Goal: Information Seeking & Learning: Learn about a topic

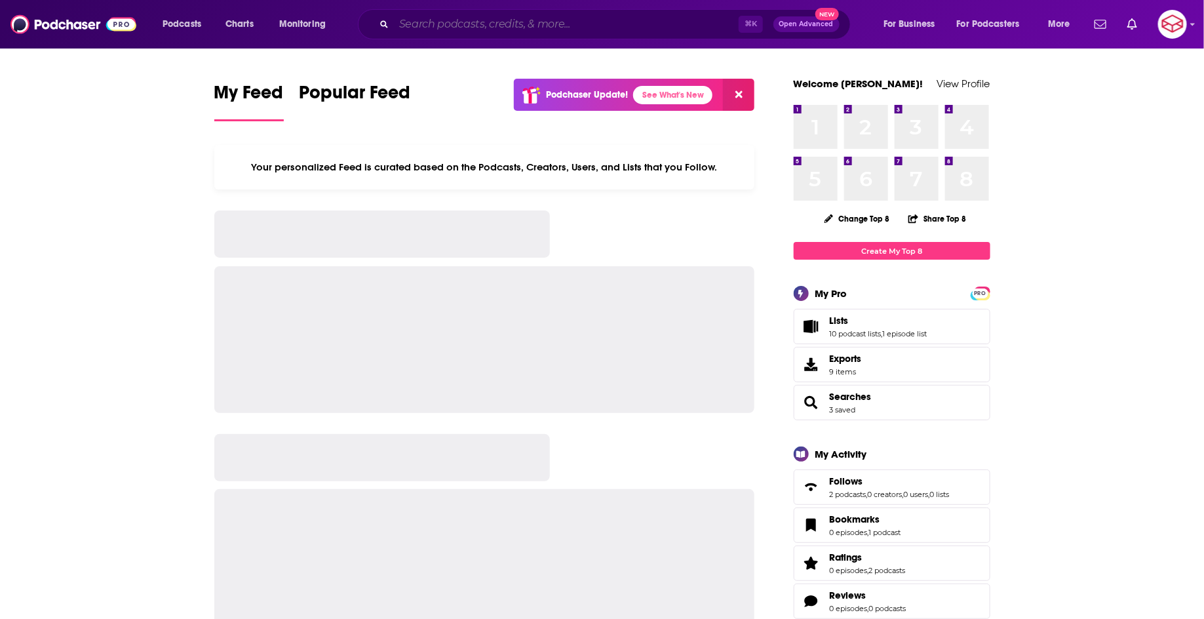
click at [649, 26] on input "Search podcasts, credits, & more..." at bounding box center [566, 24] width 345 height 21
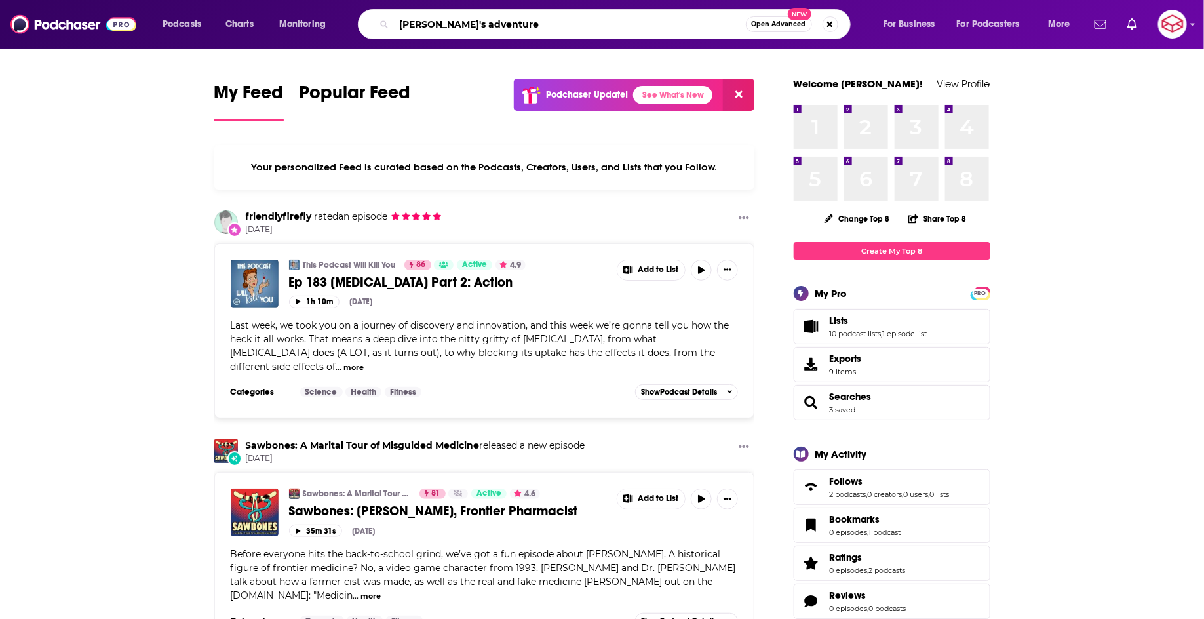
type input "[PERSON_NAME]'s adventure"
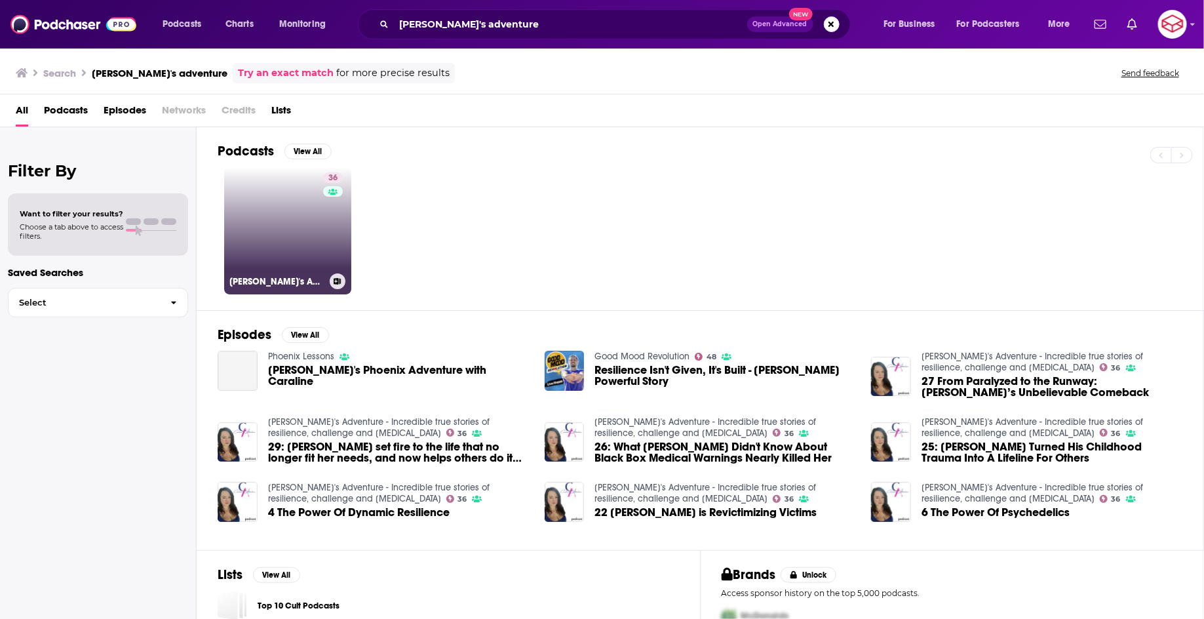
click at [294, 219] on link "36 [PERSON_NAME]'s Adventure - Incredible true stories of resilience, challenge…" at bounding box center [287, 230] width 127 height 127
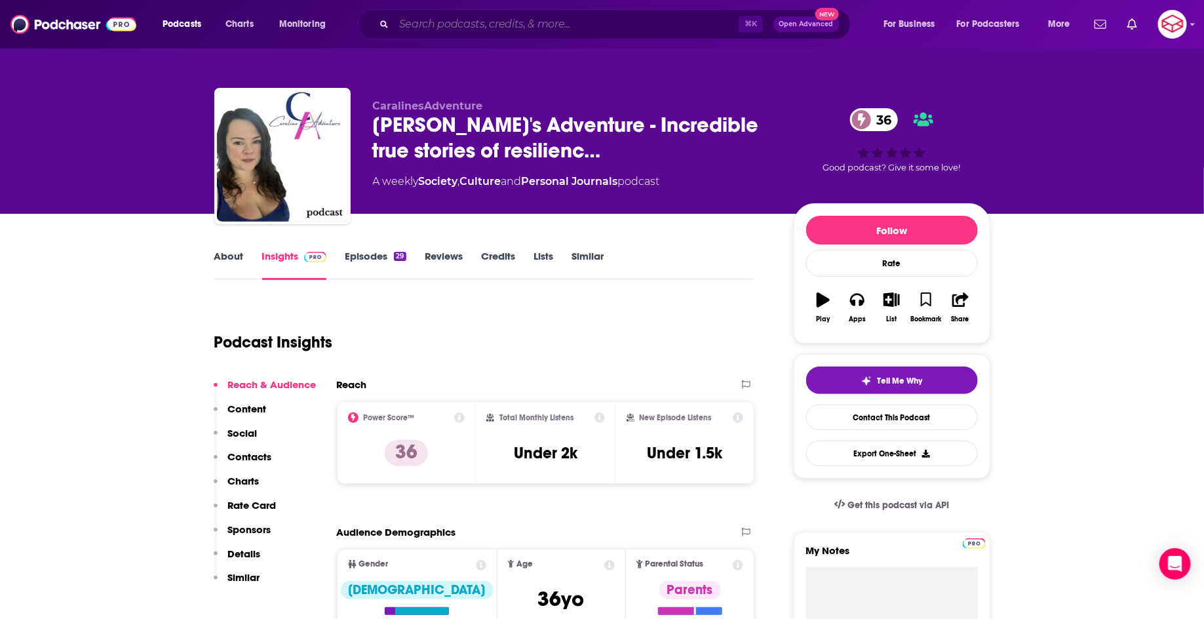
click at [499, 31] on input "Search podcasts, credits, & more..." at bounding box center [566, 24] width 345 height 21
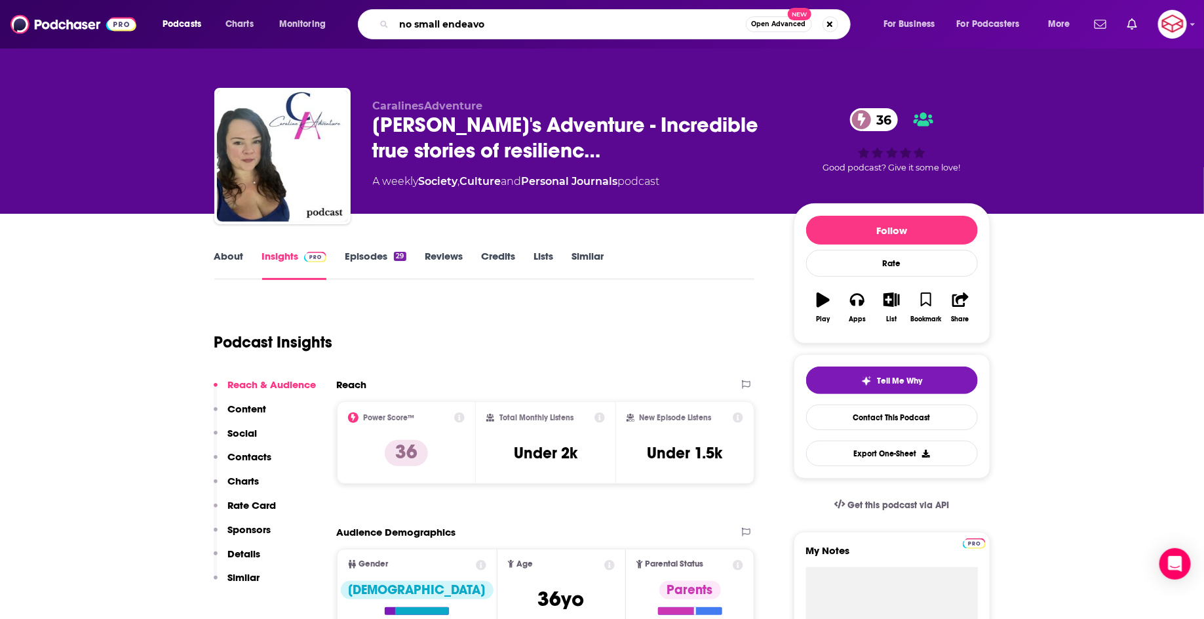
type input "no small endeavor"
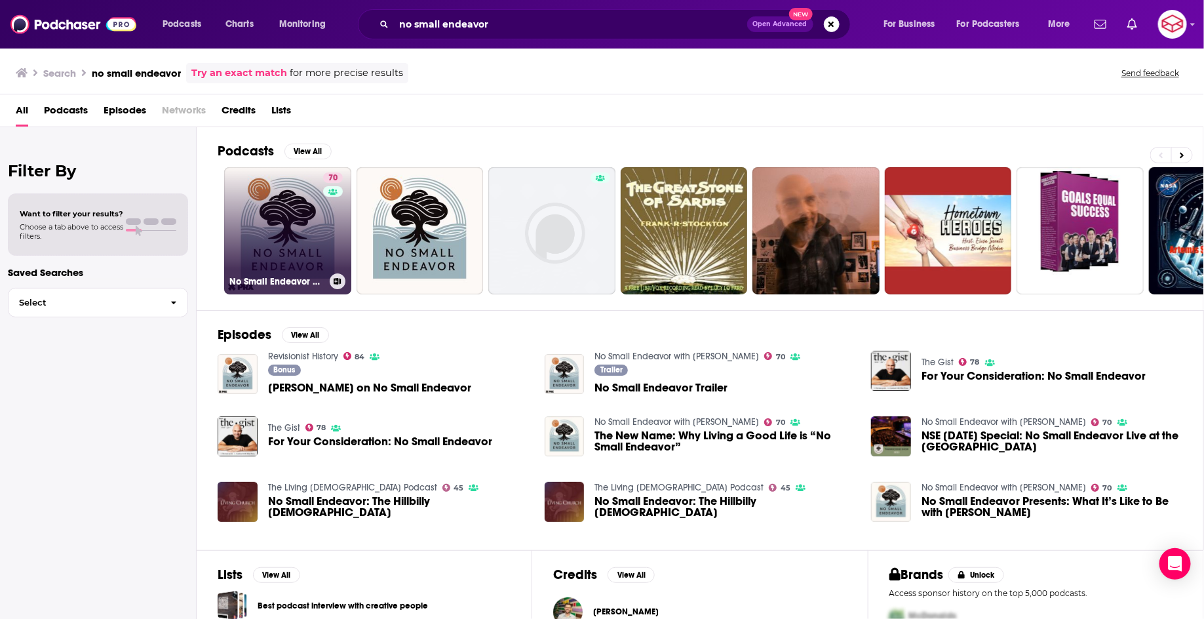
click at [280, 219] on link "70 No Small Endeavor with [PERSON_NAME]" at bounding box center [287, 230] width 127 height 127
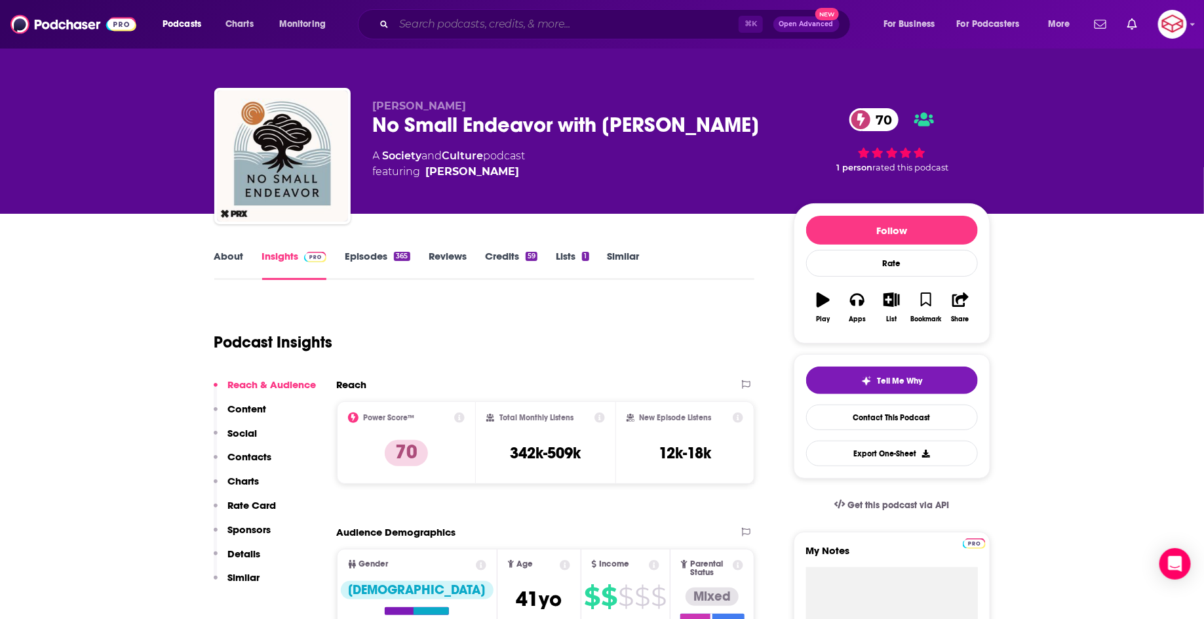
click at [640, 29] on input "Search podcasts, credits, & more..." at bounding box center [566, 24] width 345 height 21
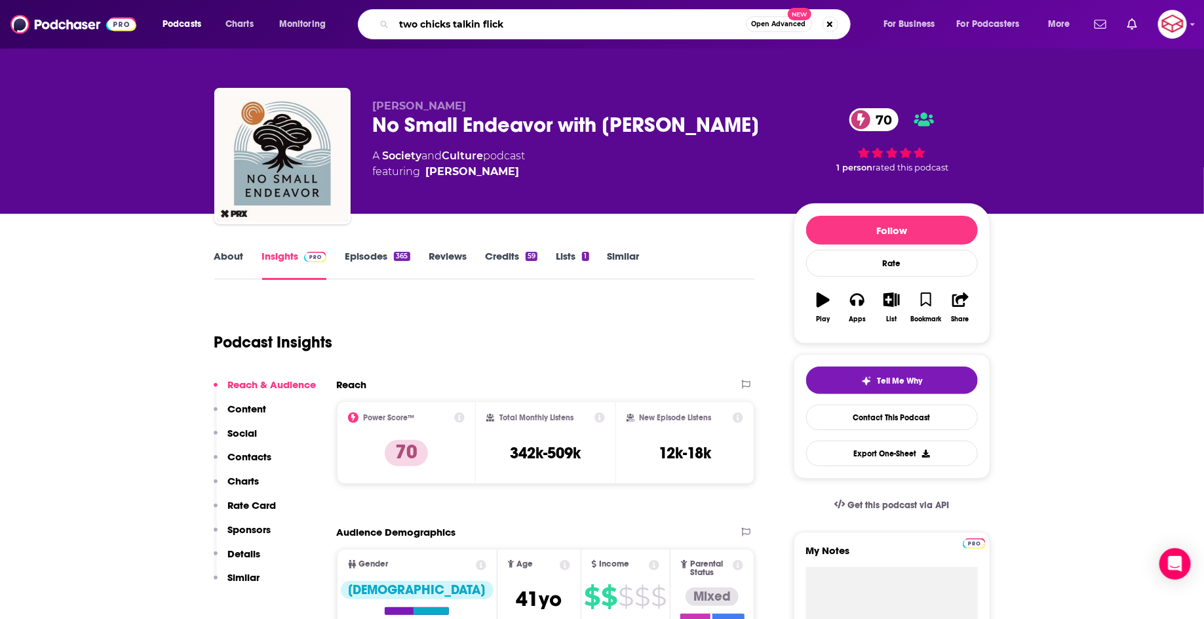
type input "two chicks talkin flicks"
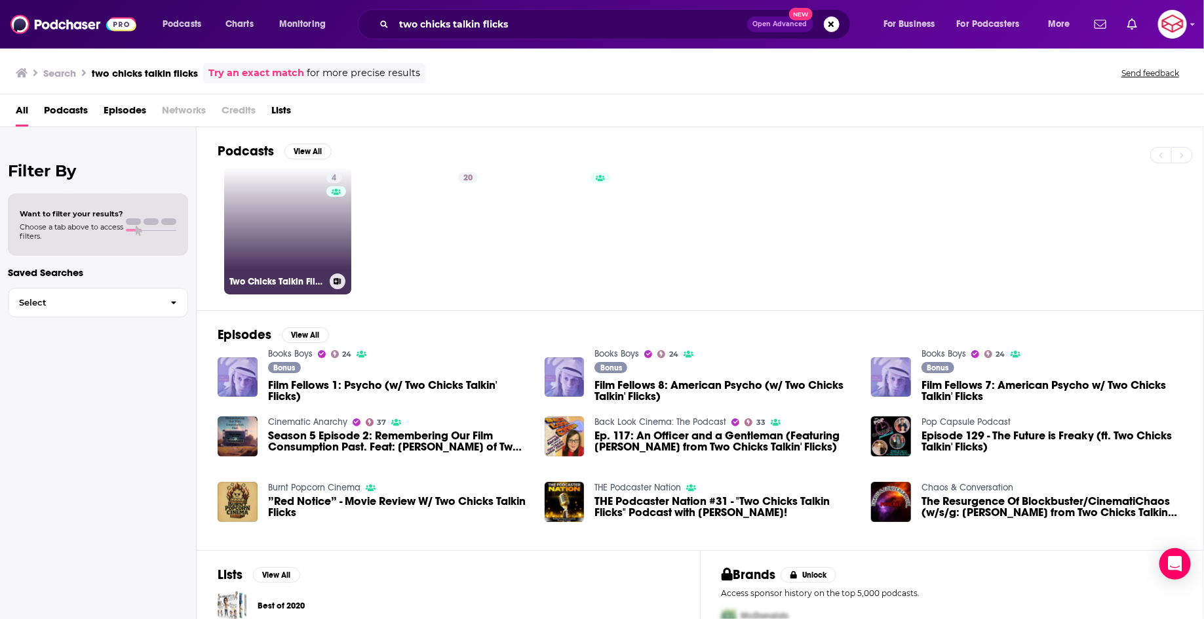
click at [316, 243] on link "4 Two Chicks Talkin Flicks Podcast" at bounding box center [287, 230] width 127 height 127
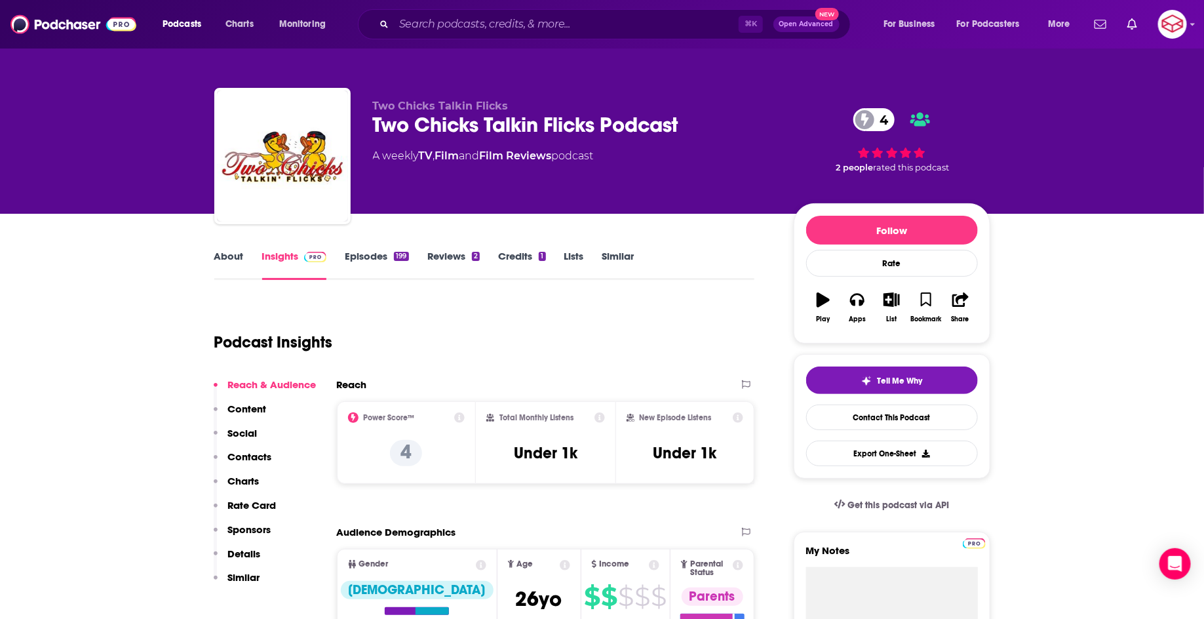
click at [595, 12] on div "⌘ K Open Advanced New" at bounding box center [604, 24] width 493 height 30
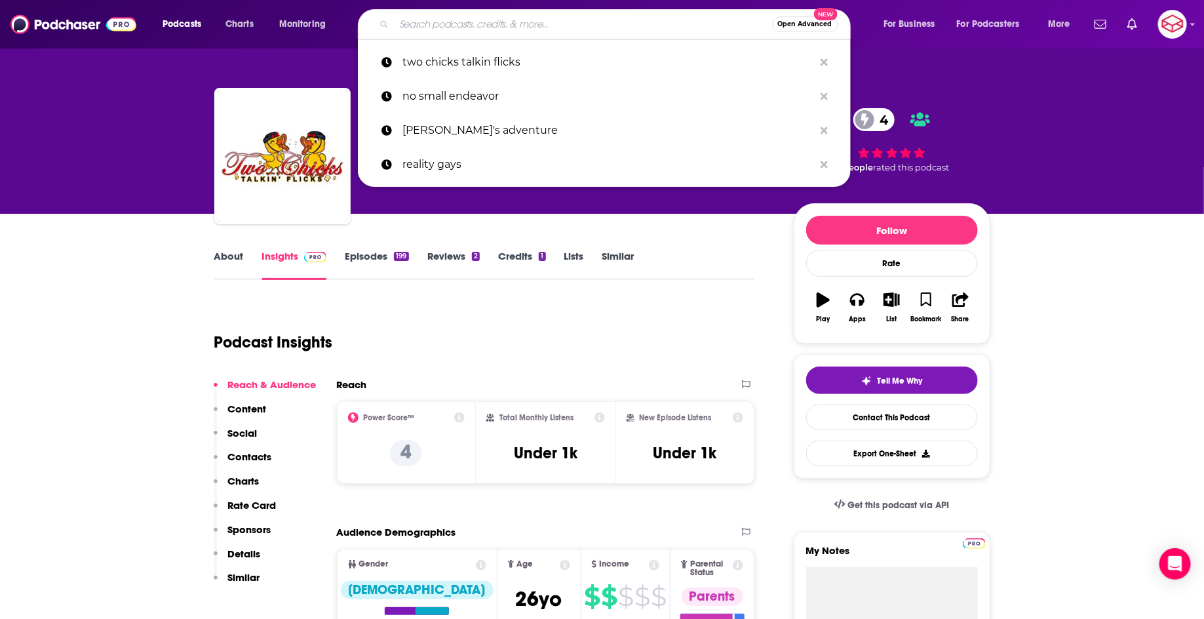
click at [601, 26] on input "Search podcasts, credits, & more..." at bounding box center [583, 24] width 378 height 21
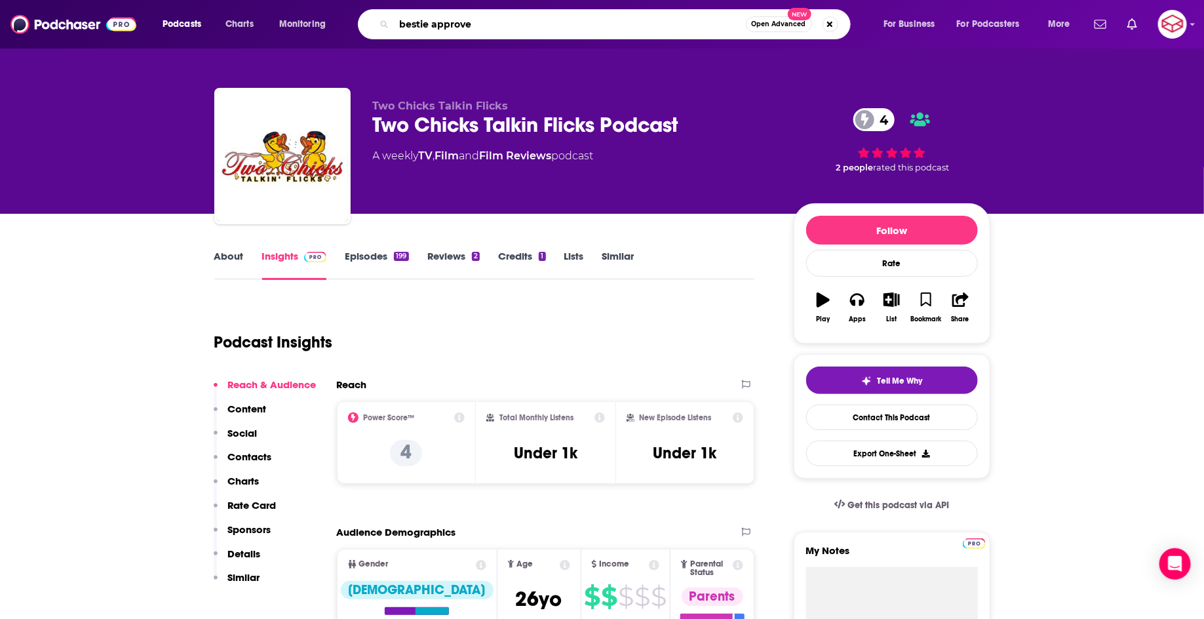
type input "bestie approved"
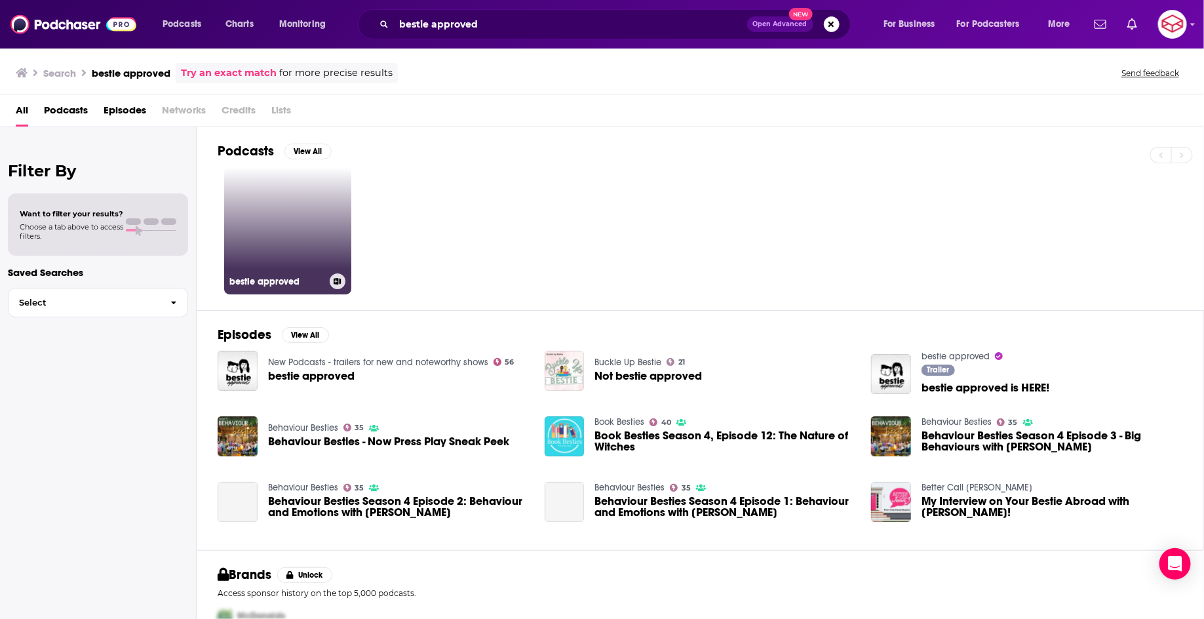
click at [292, 214] on link "bestie approved" at bounding box center [287, 230] width 127 height 127
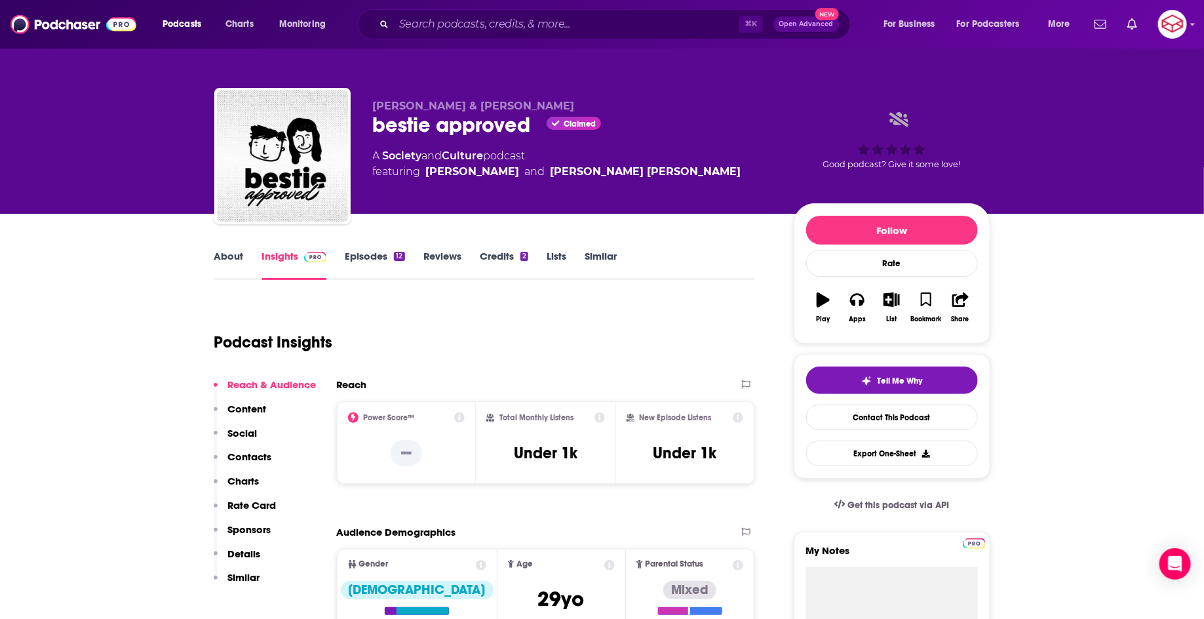
click at [229, 254] on link "About" at bounding box center [228, 265] width 29 height 30
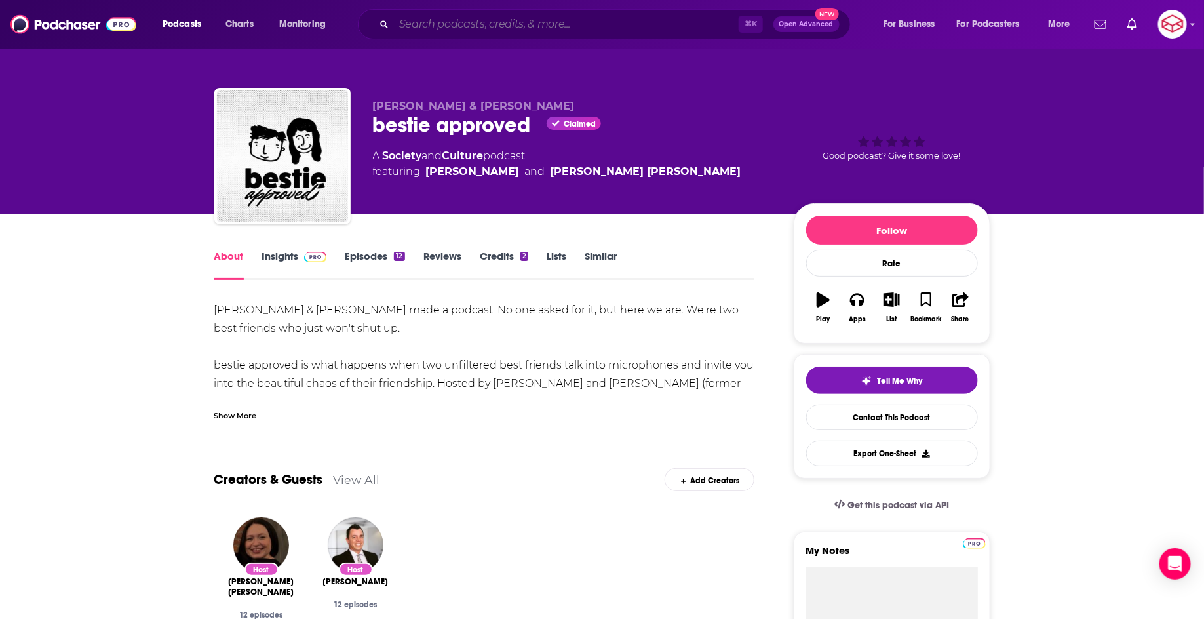
click at [524, 29] on input "Search podcasts, credits, & more..." at bounding box center [566, 24] width 345 height 21
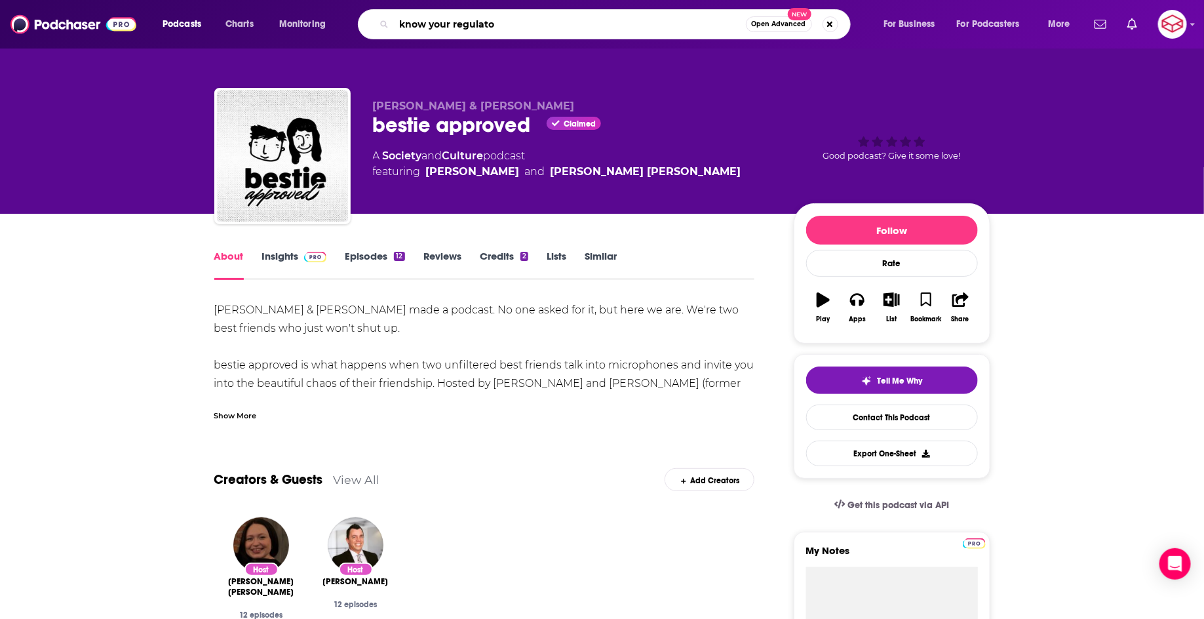
type input "know your regulator"
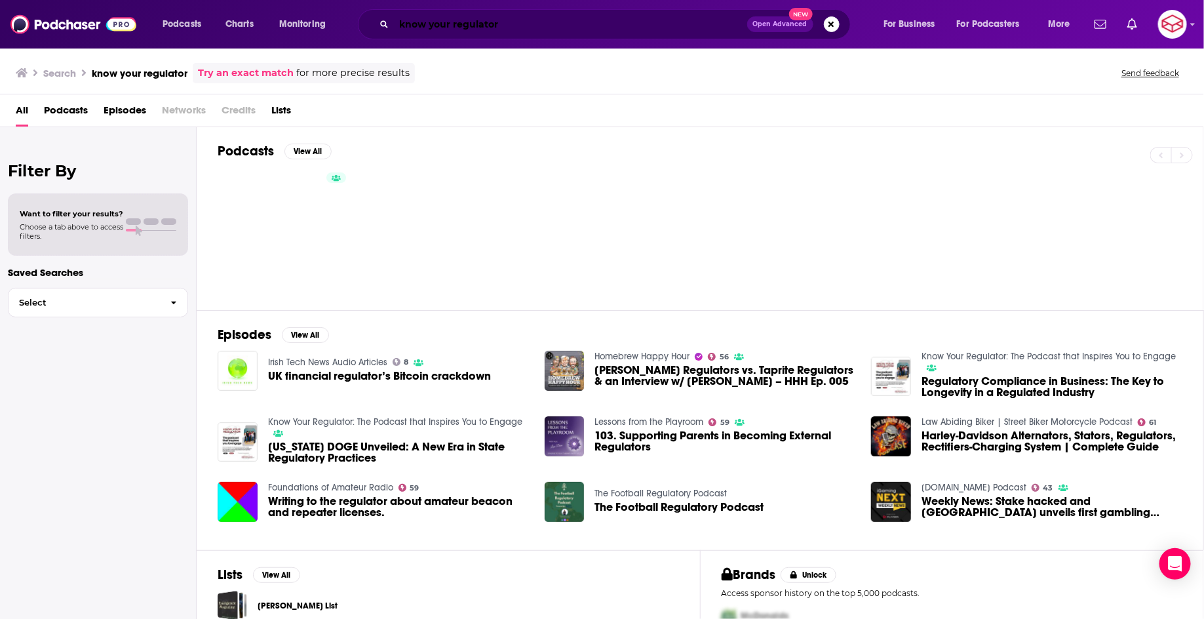
click at [601, 18] on input "know your regulator" at bounding box center [570, 24] width 353 height 21
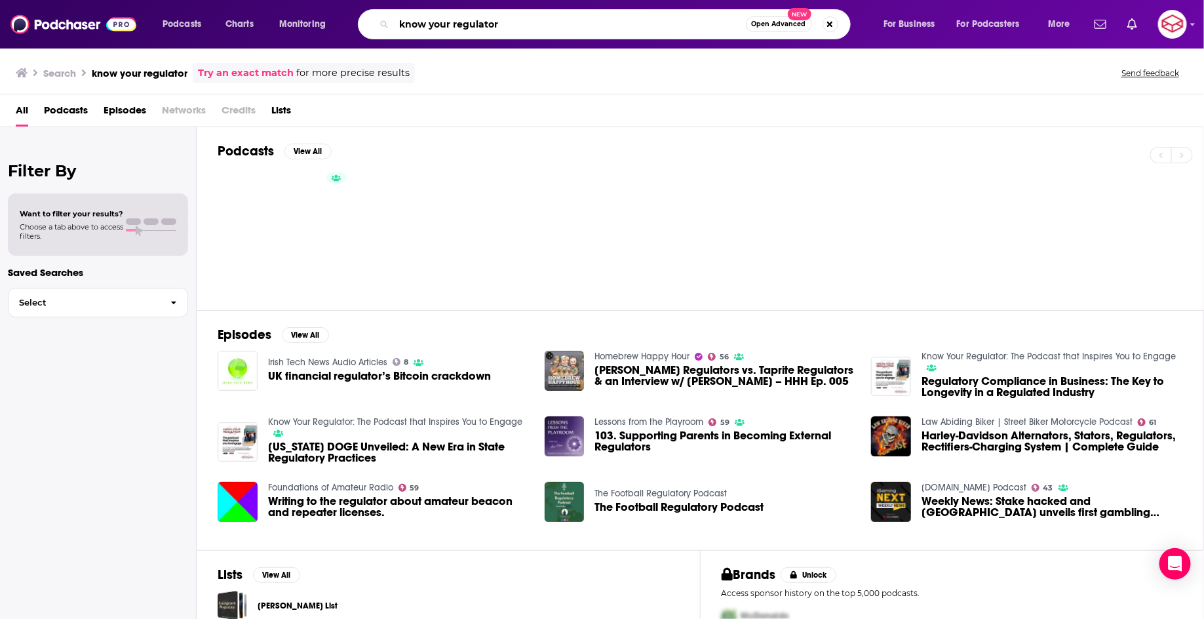
drag, startPoint x: 506, startPoint y: 23, endPoint x: 373, endPoint y: 18, distance: 133.1
click at [380, 20] on div "know your regulator Open Advanced New" at bounding box center [604, 24] width 493 height 30
type input "a study of strange"
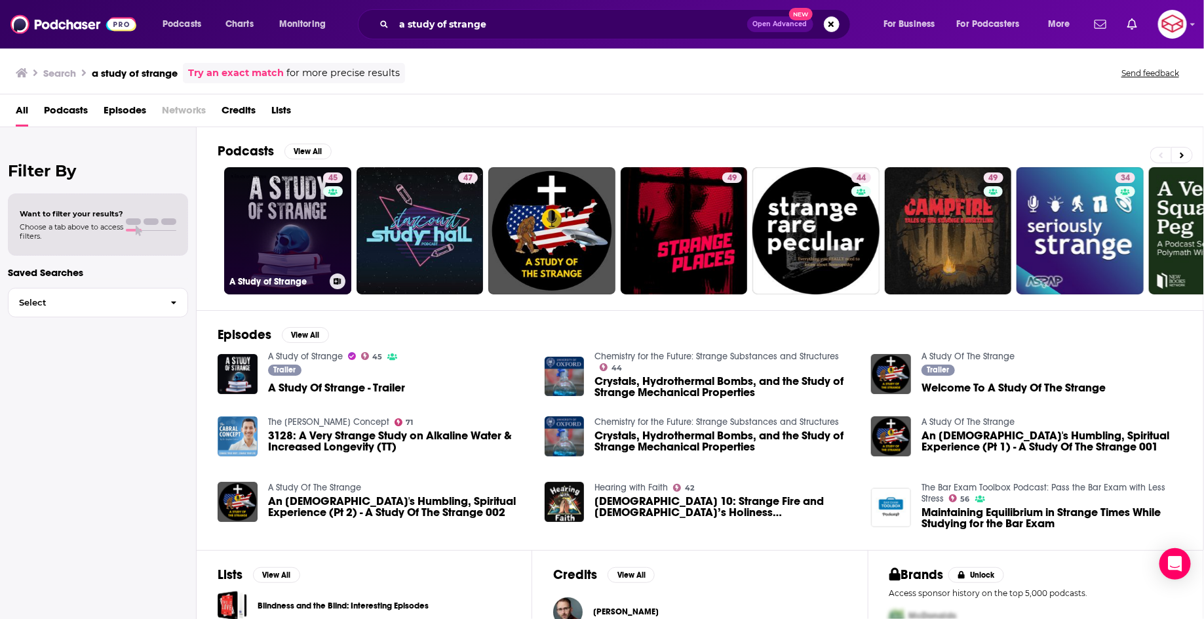
click at [273, 237] on link "45 A Study of Strange" at bounding box center [287, 230] width 127 height 127
